Goal: Information Seeking & Learning: Stay updated

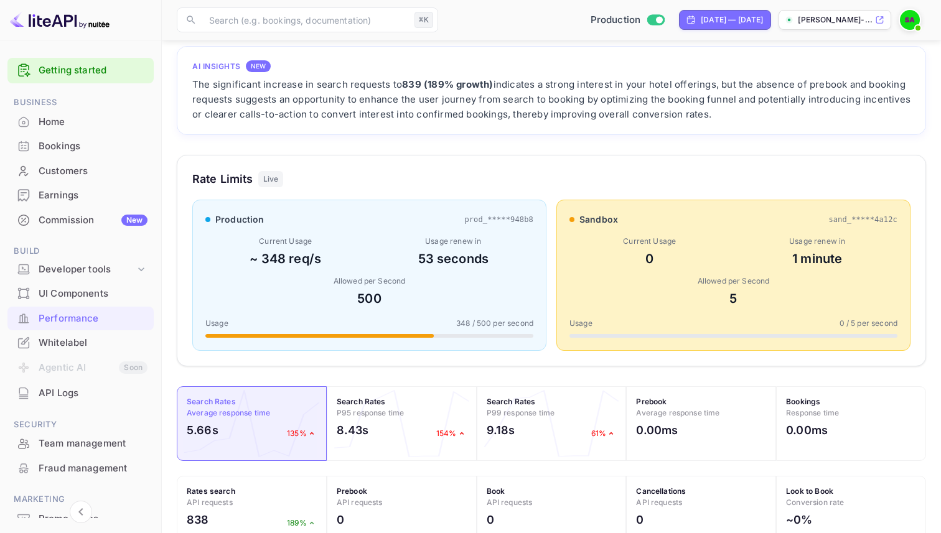
scroll to position [73, 0]
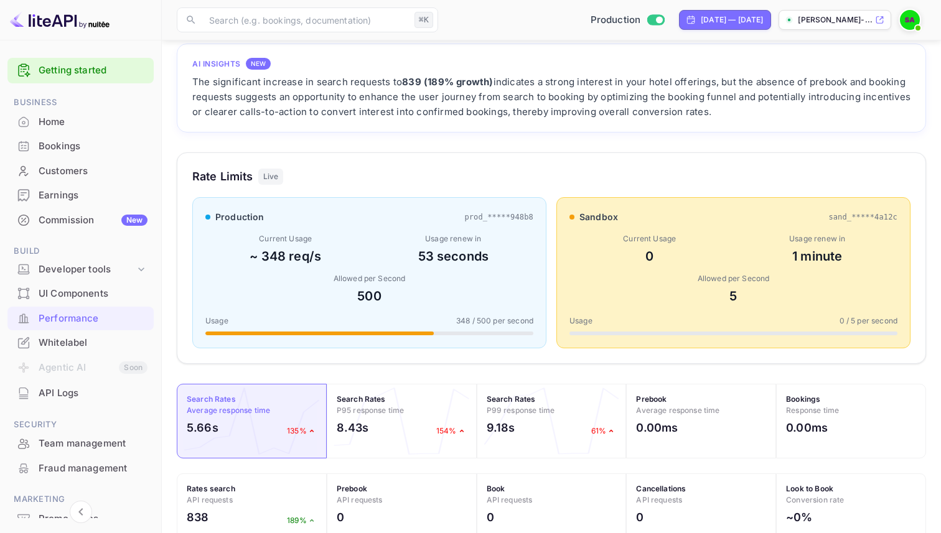
click at [456, 321] on span "348 / 500 per second" at bounding box center [494, 320] width 77 height 11
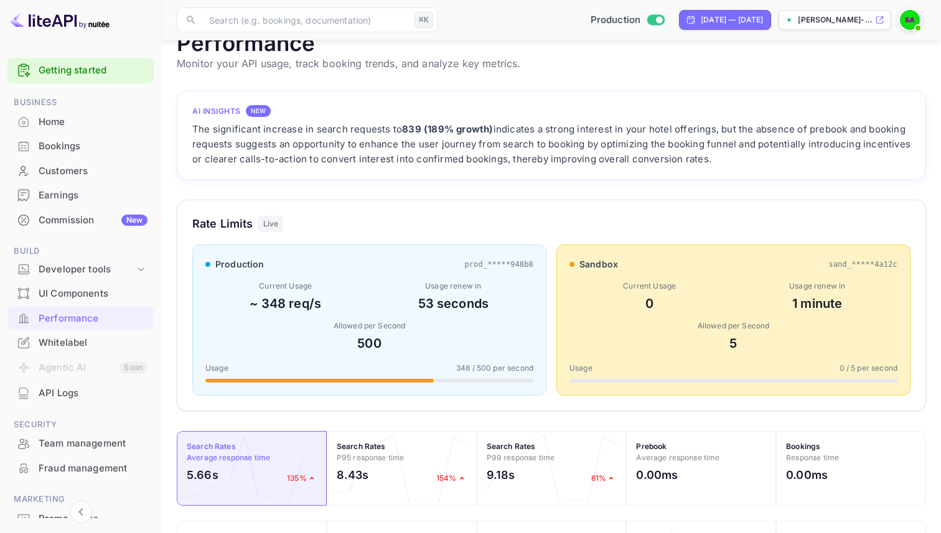
scroll to position [60, 0]
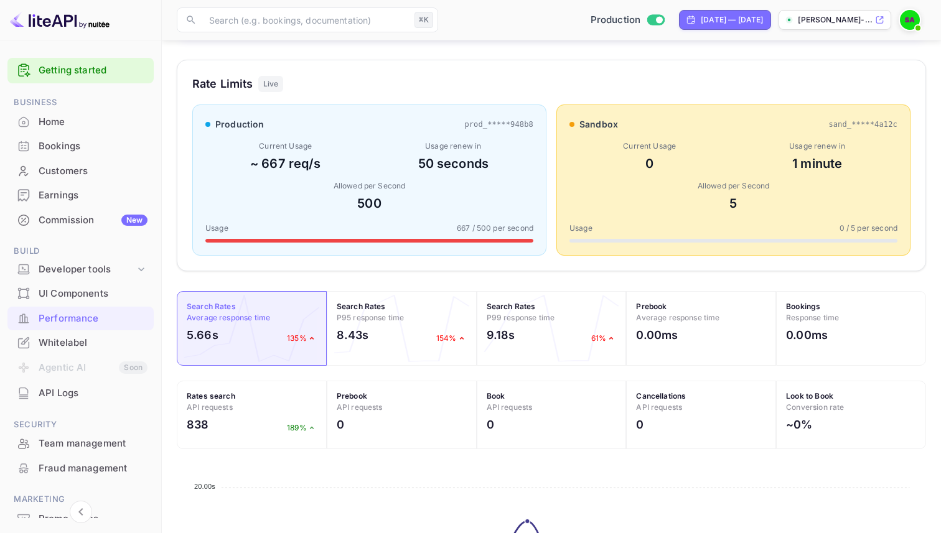
scroll to position [150, 0]
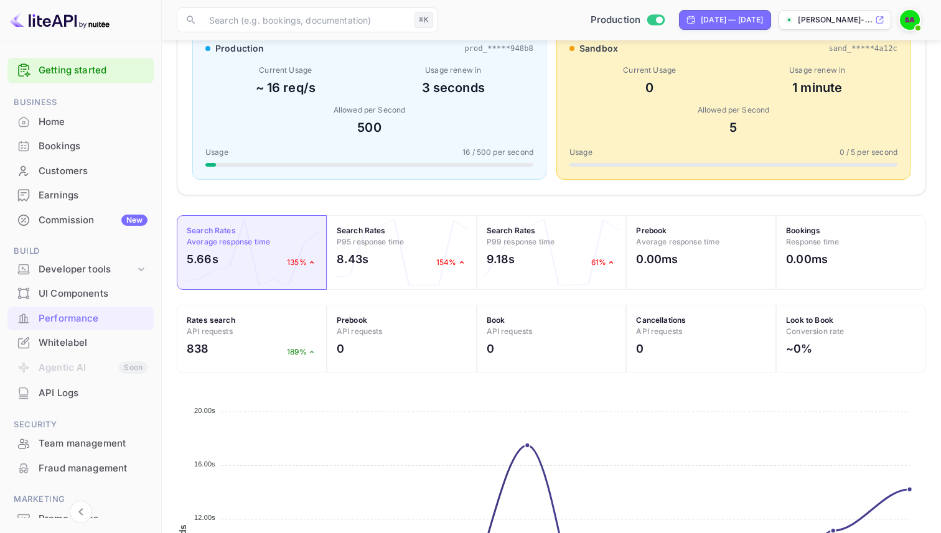
scroll to position [88, 0]
